Goal: Information Seeking & Learning: Learn about a topic

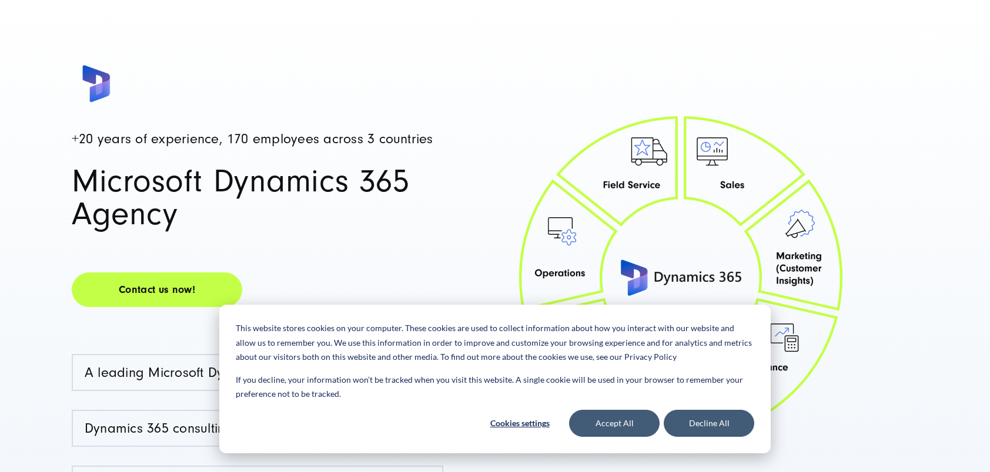
scroll to position [118, 0]
click at [623, 423] on button "Accept All" at bounding box center [614, 423] width 90 height 27
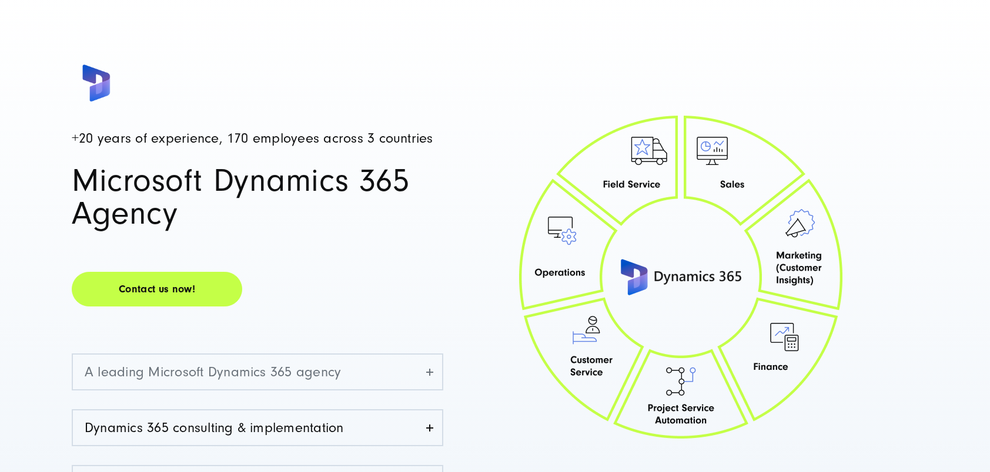
click at [316, 368] on link "A leading Microsoft Dynamics 365 agency" at bounding box center [257, 372] width 369 height 35
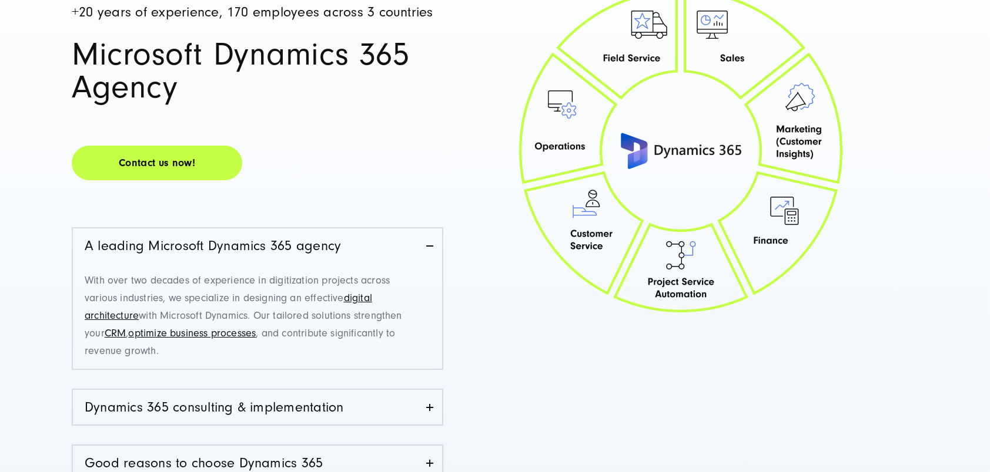
scroll to position [294, 0]
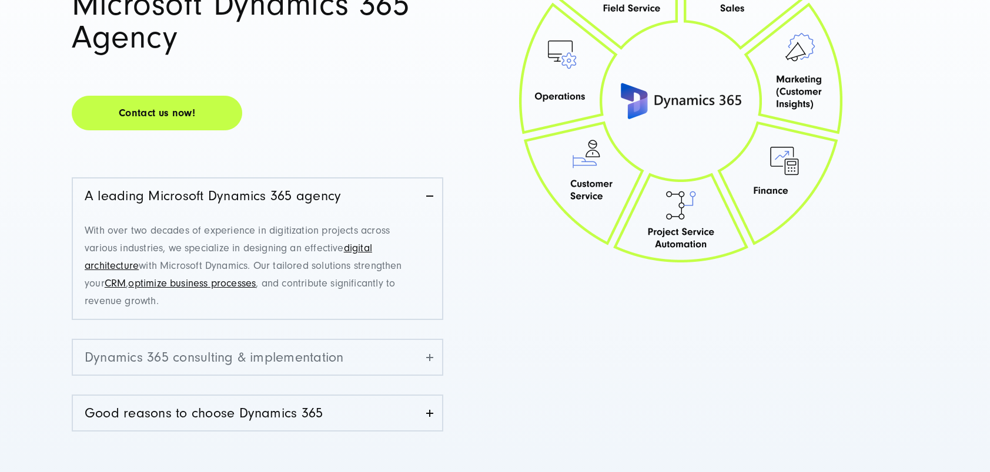
click at [335, 355] on link "Dynamics 365 consulting & implementation" at bounding box center [257, 357] width 369 height 35
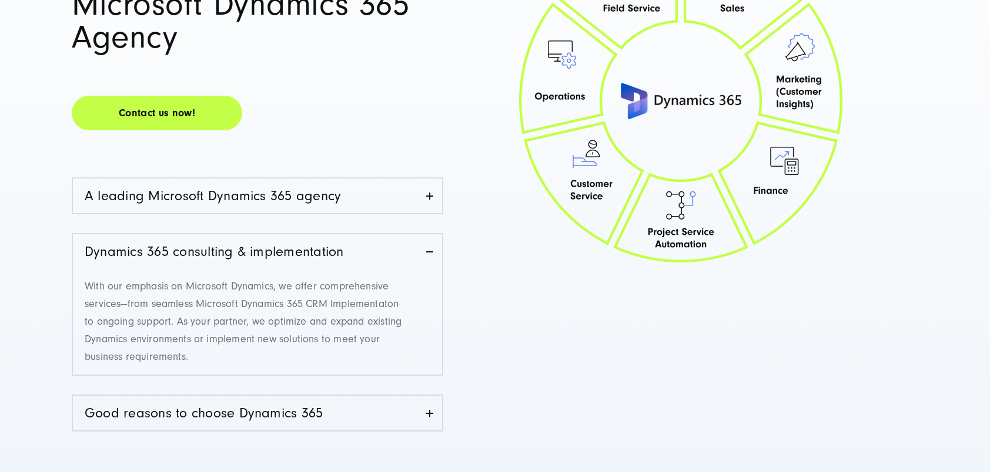
scroll to position [0, 0]
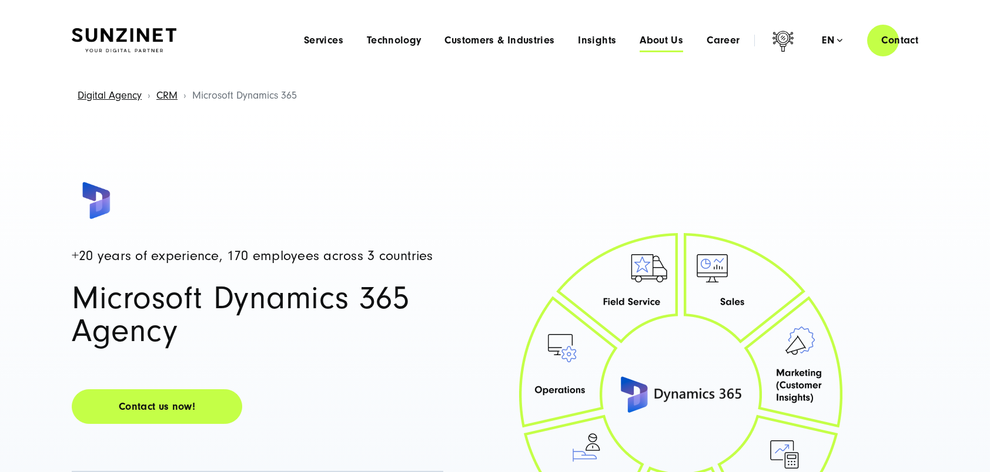
click at [668, 42] on span "About Us" at bounding box center [660, 41] width 43 height 12
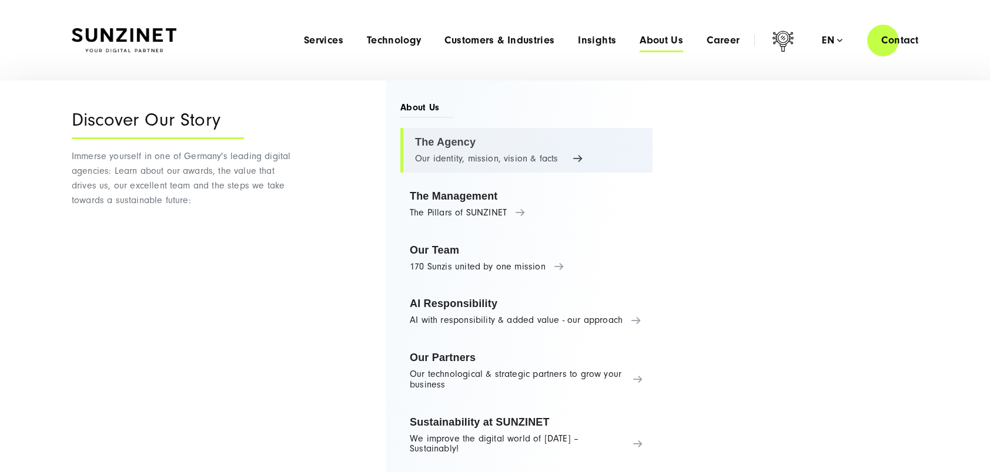
click at [461, 156] on link "The Agency Our identity, mission, vision & facts" at bounding box center [526, 150] width 252 height 45
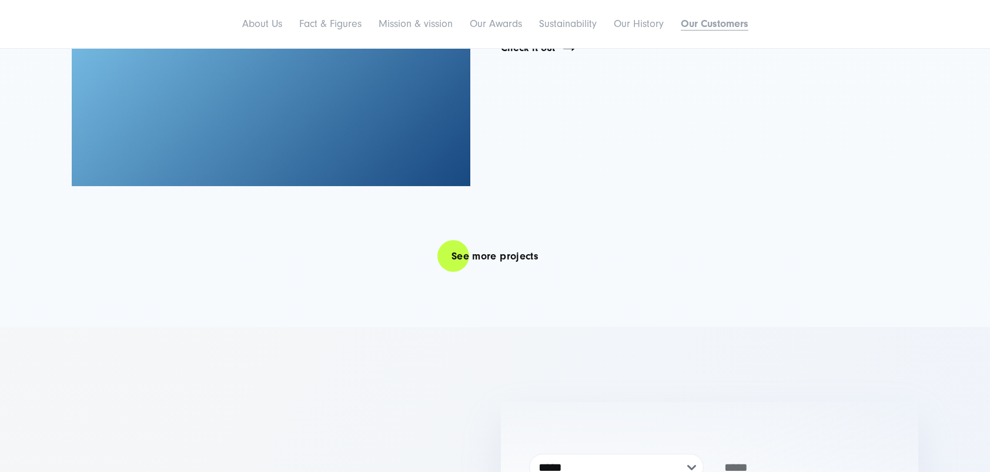
scroll to position [8226, 0]
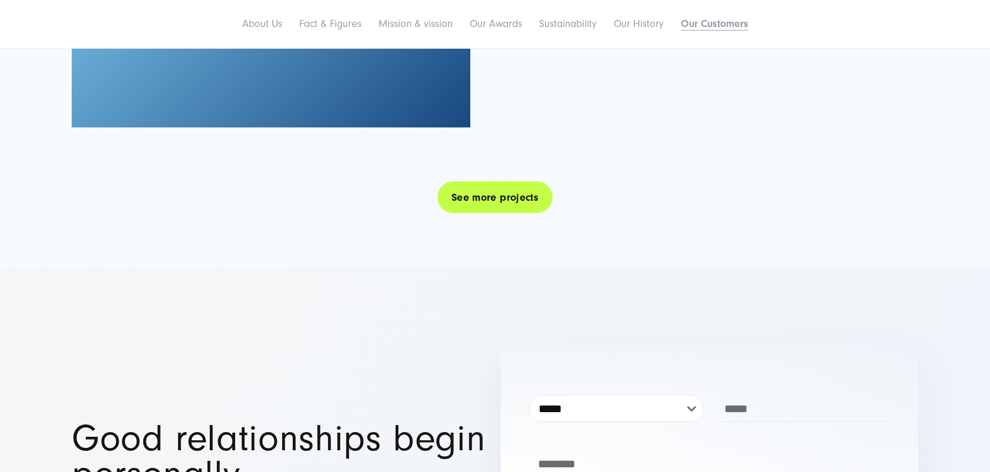
click at [488, 181] on link "See more projects" at bounding box center [494, 197] width 115 height 33
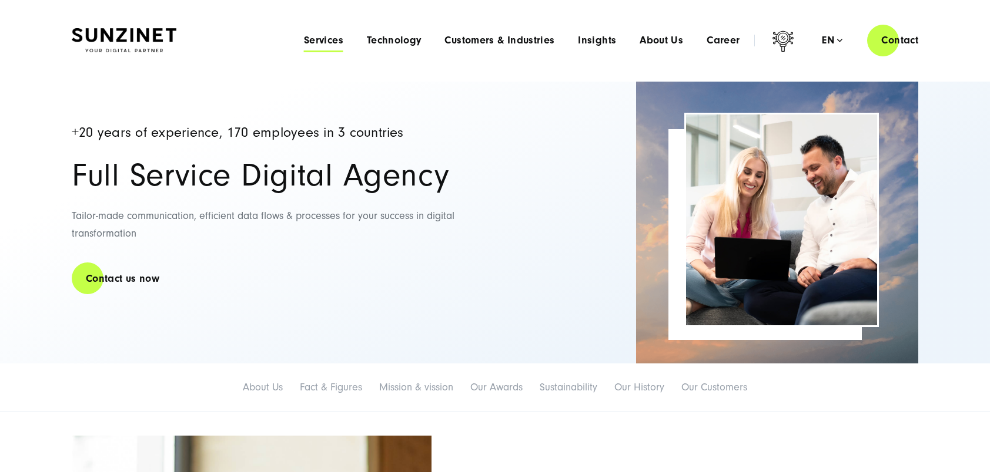
click at [337, 41] on span "Services" at bounding box center [323, 41] width 39 height 12
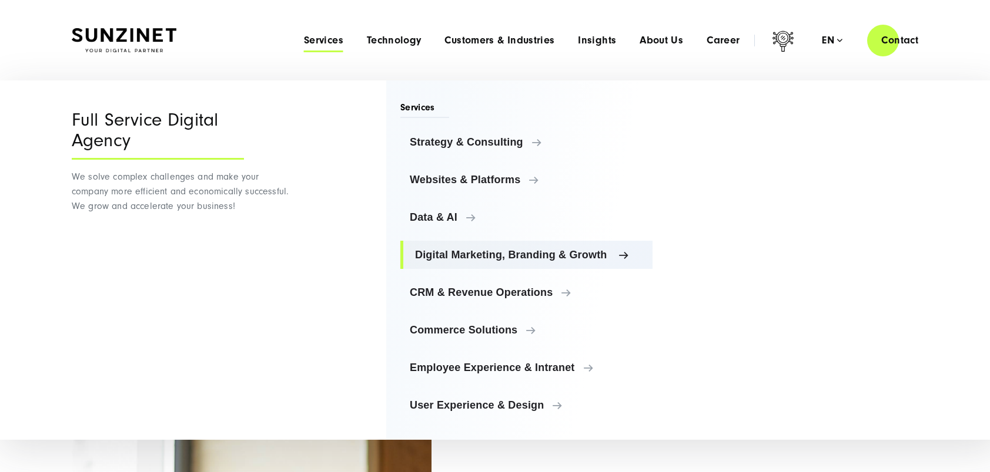
click at [461, 253] on span "Digital Marketing, Branding & Growth" at bounding box center [529, 255] width 228 height 12
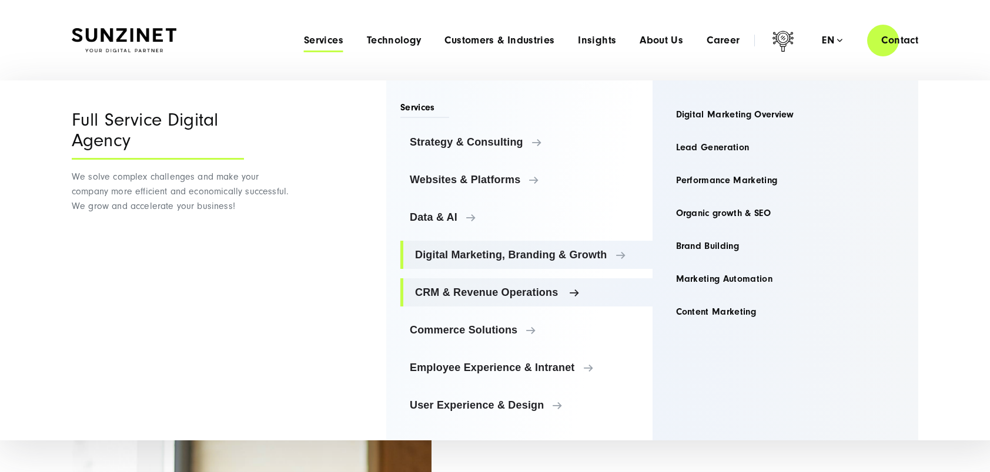
click at [464, 293] on span "CRM & Revenue Operations" at bounding box center [529, 293] width 228 height 12
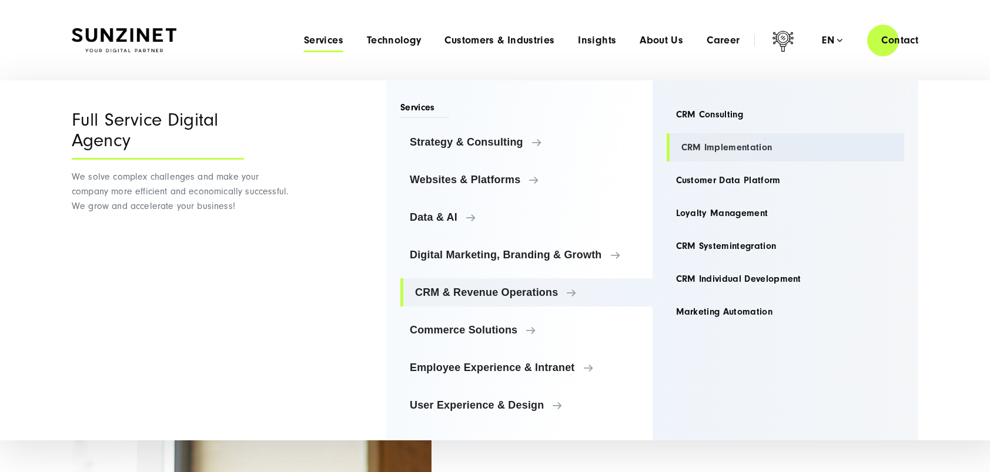
click at [690, 145] on link "CRM Implementation" at bounding box center [785, 147] width 238 height 28
